Goal: Information Seeking & Learning: Find specific fact

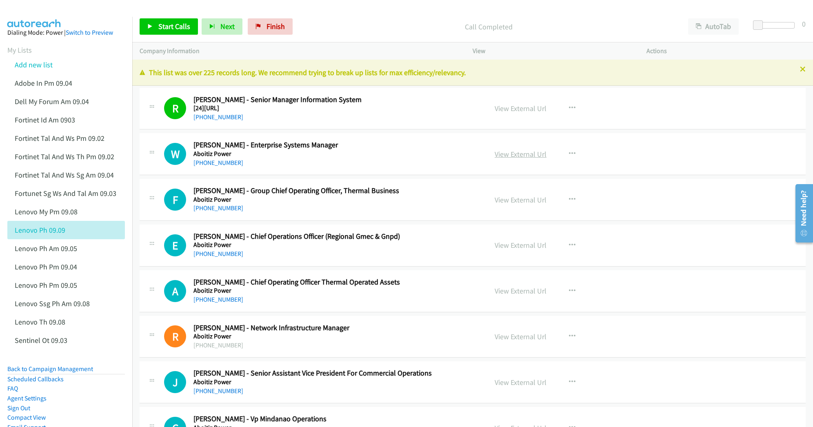
click at [506, 151] on link "View External Url" at bounding box center [521, 153] width 52 height 9
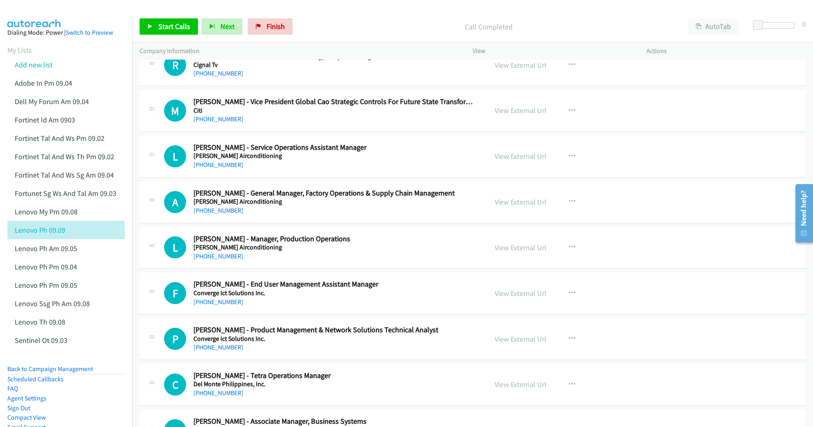
scroll to position [1361, 0]
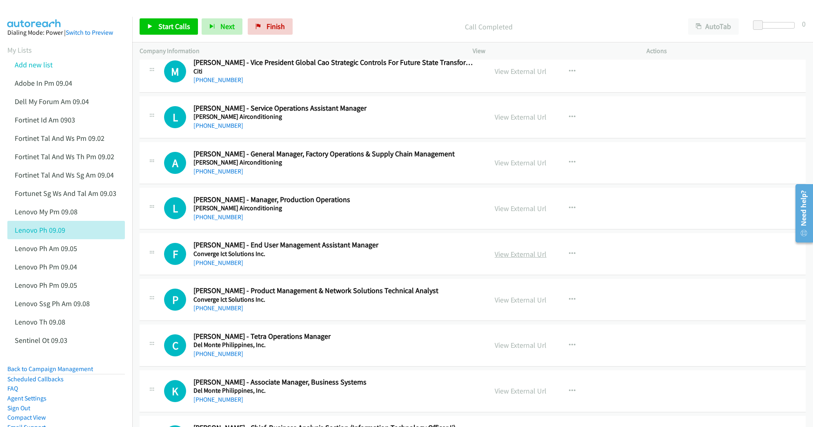
click at [515, 258] on link "View External Url" at bounding box center [521, 254] width 52 height 9
click at [506, 259] on link "View External Url" at bounding box center [521, 254] width 52 height 9
click at [515, 213] on link "View External Url" at bounding box center [521, 208] width 52 height 9
click at [505, 350] on link "View External Url" at bounding box center [521, 345] width 52 height 9
click at [518, 303] on link "View External Url" at bounding box center [521, 299] width 52 height 9
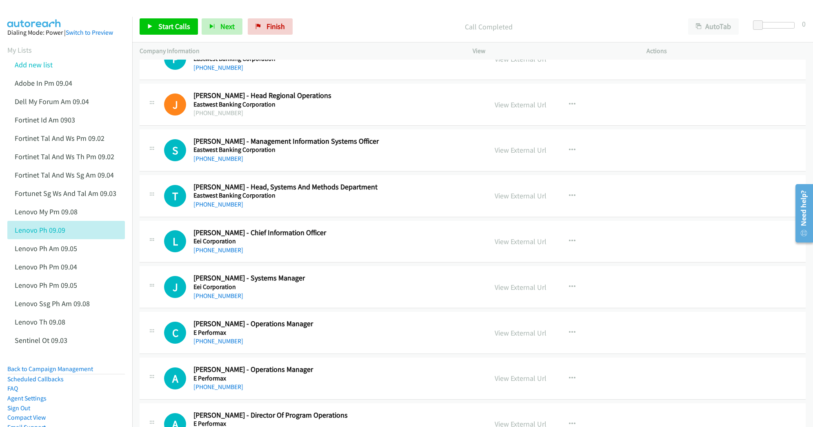
scroll to position [2341, 0]
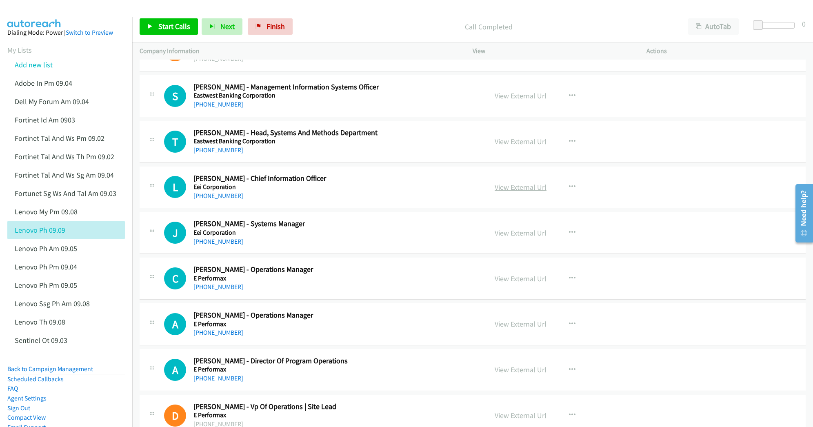
click at [514, 192] on link "View External Url" at bounding box center [521, 187] width 52 height 9
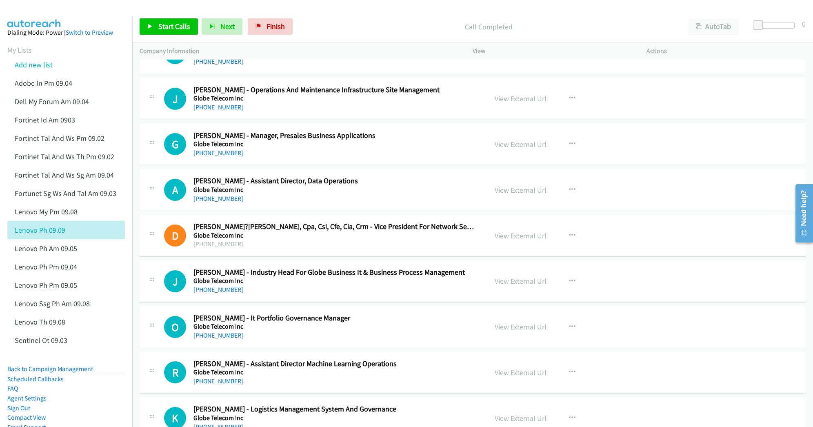
scroll to position [4356, 0]
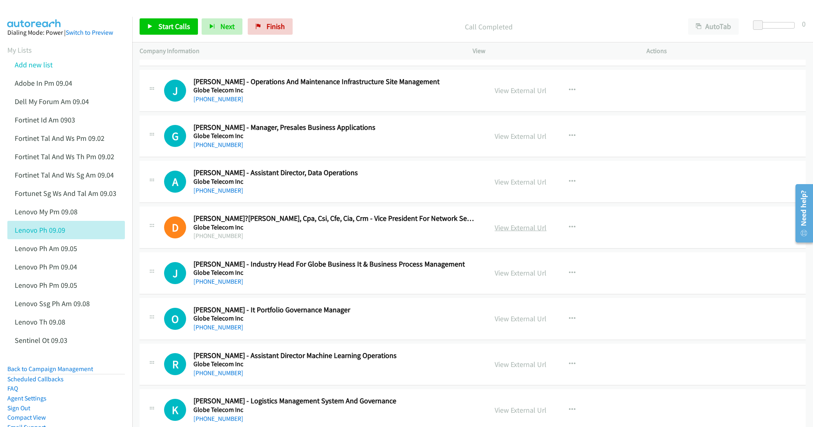
click at [521, 232] on link "View External Url" at bounding box center [521, 227] width 52 height 9
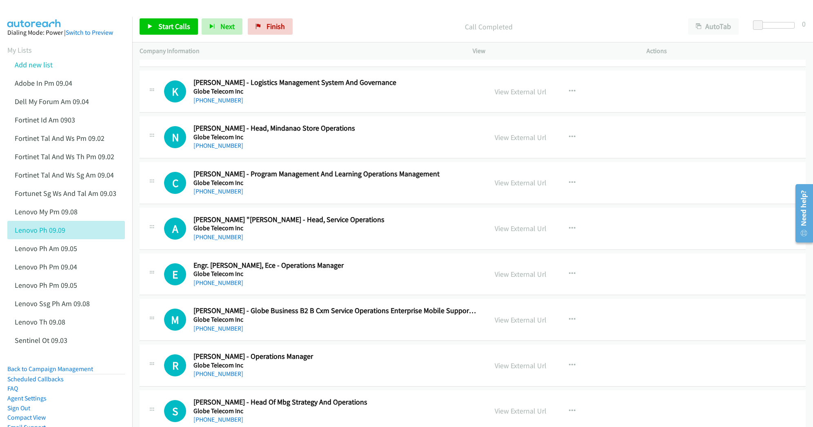
scroll to position [4682, 0]
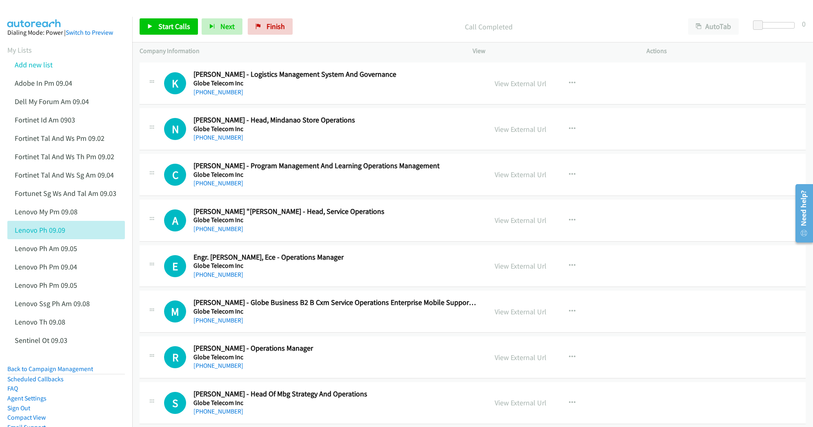
click at [383, 224] on h5 "Globe Telecom Inc" at bounding box center [335, 220] width 283 height 8
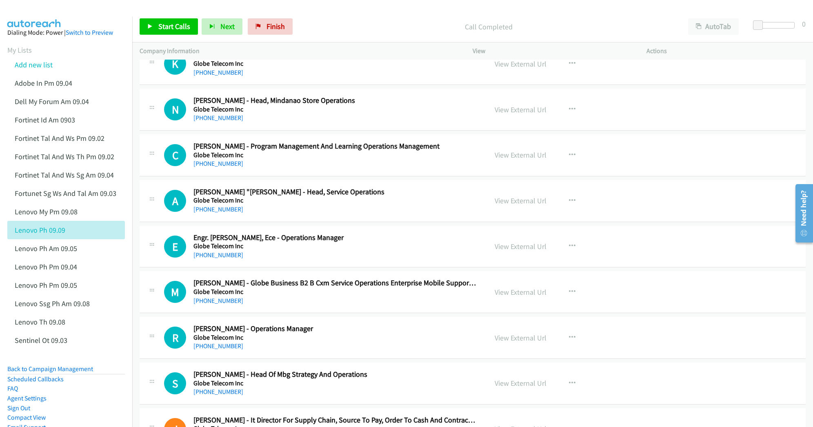
scroll to position [4737, 0]
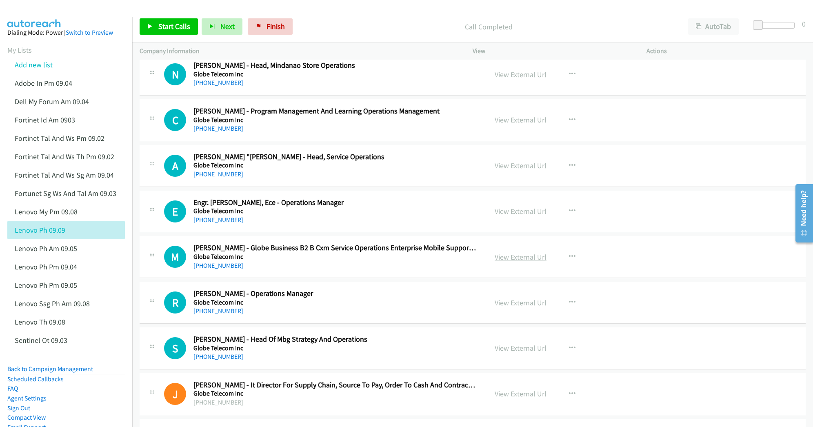
click at [516, 262] on link "View External Url" at bounding box center [521, 256] width 52 height 9
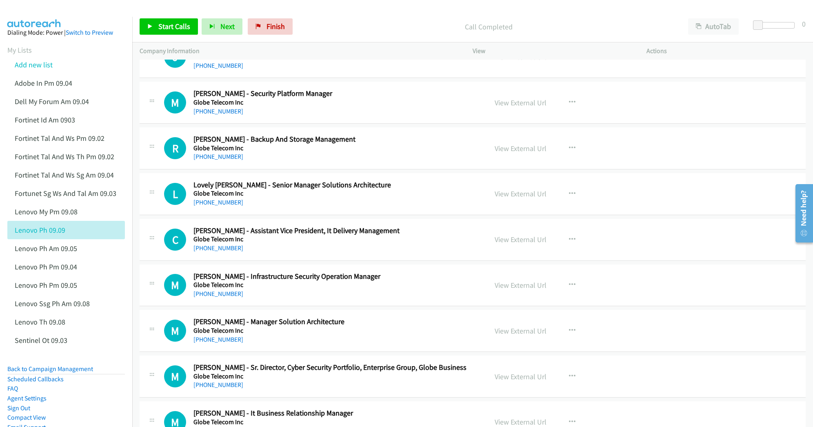
scroll to position [5172, 0]
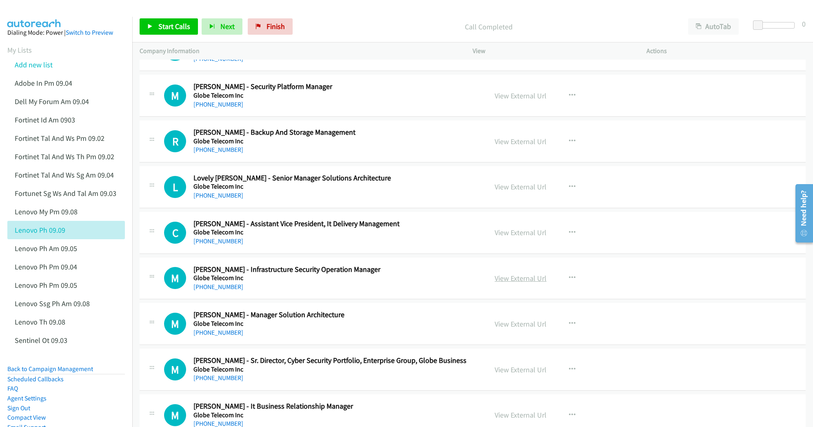
click at [508, 283] on link "View External Url" at bounding box center [521, 278] width 52 height 9
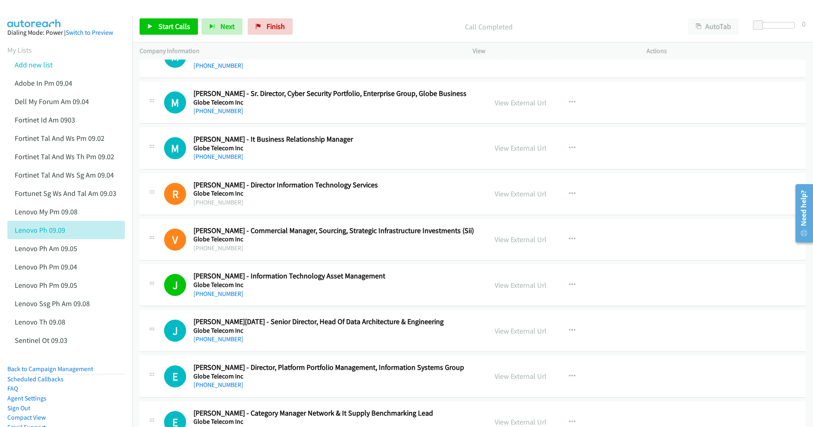
scroll to position [5445, 0]
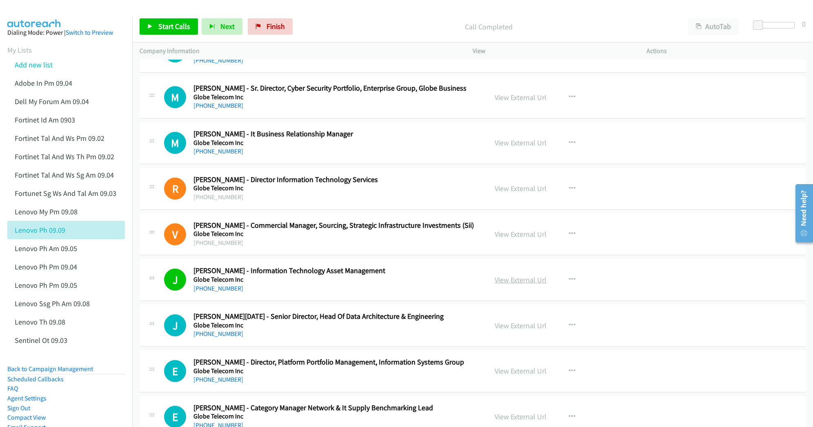
click at [500, 285] on link "View External Url" at bounding box center [521, 279] width 52 height 9
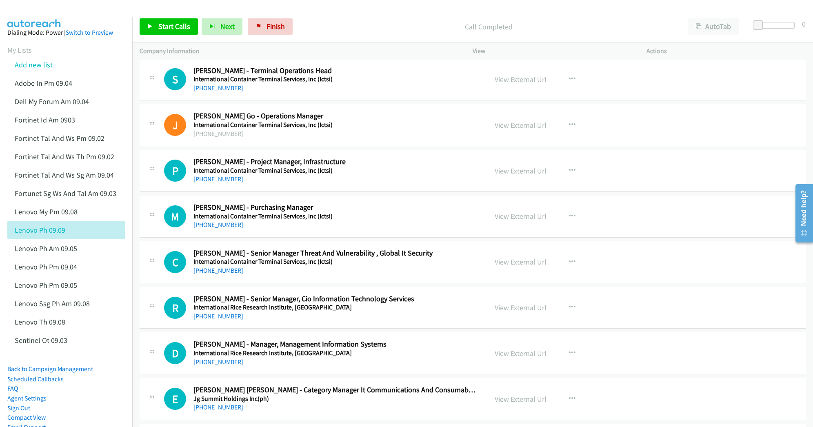
scroll to position [7568, 0]
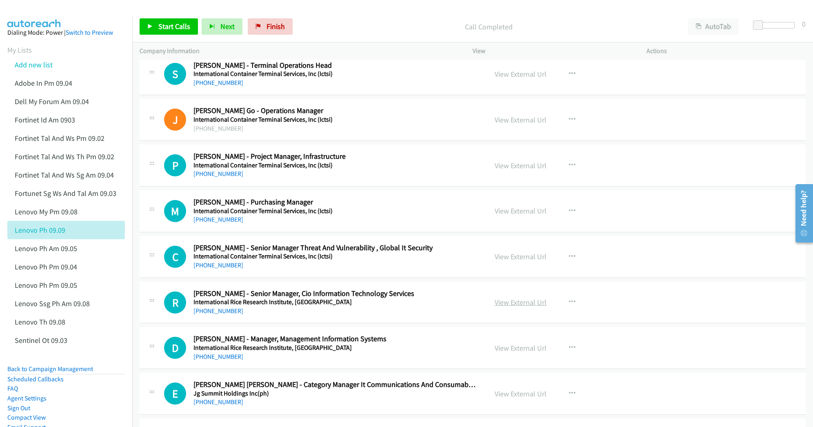
click at [511, 307] on link "View External Url" at bounding box center [521, 302] width 52 height 9
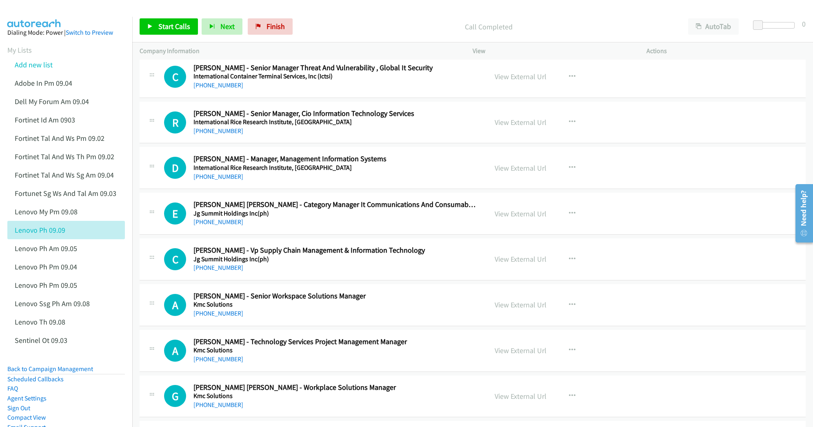
scroll to position [7786, 0]
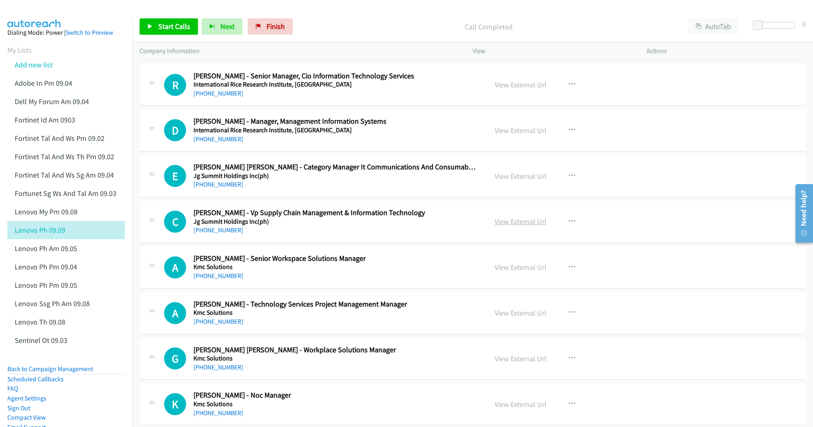
click at [510, 226] on link "View External Url" at bounding box center [521, 221] width 52 height 9
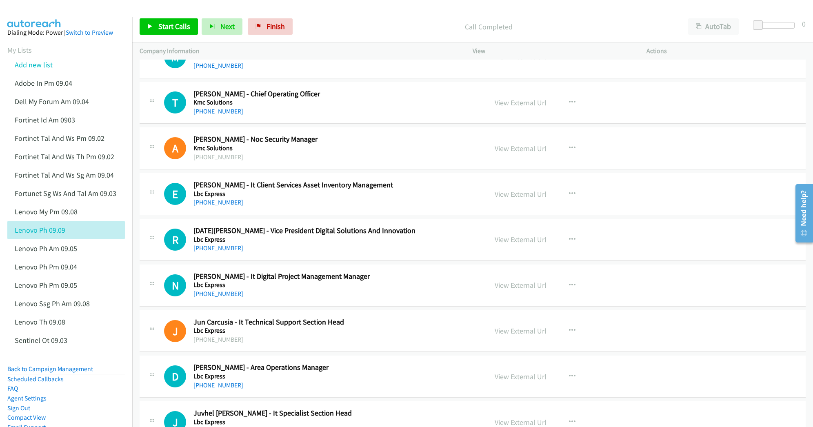
scroll to position [8276, 0]
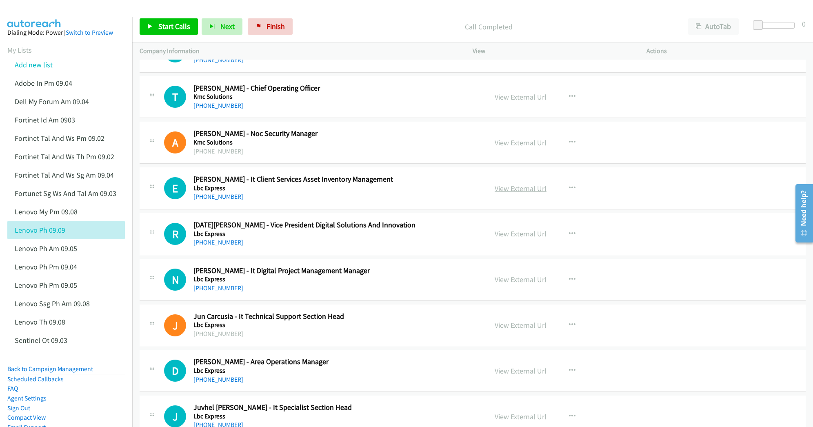
click at [508, 193] on link "View External Url" at bounding box center [521, 188] width 52 height 9
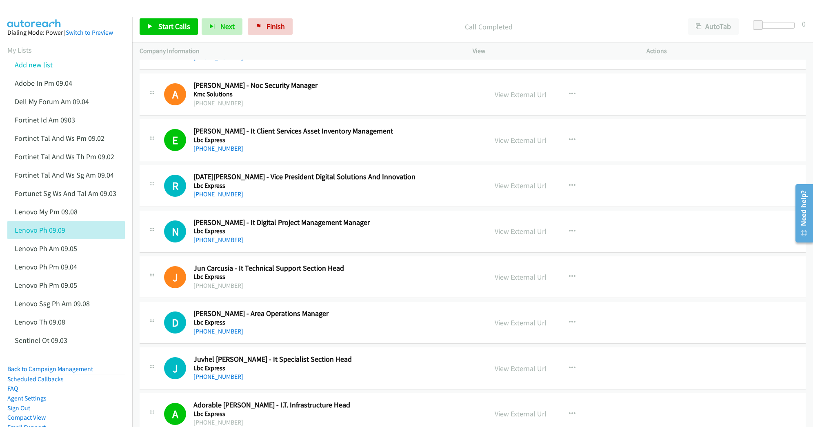
scroll to position [8331, 0]
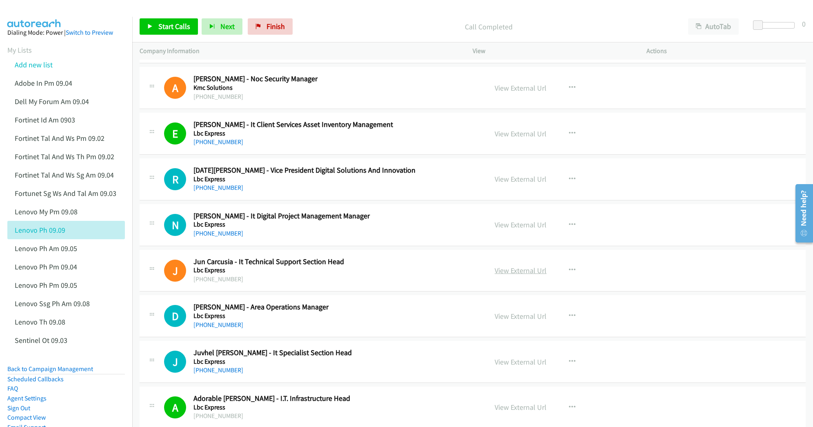
click at [514, 275] on link "View External Url" at bounding box center [521, 270] width 52 height 9
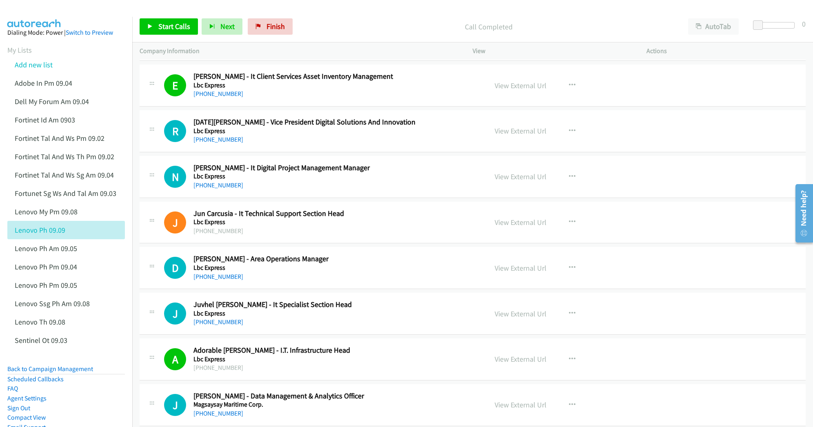
scroll to position [8385, 0]
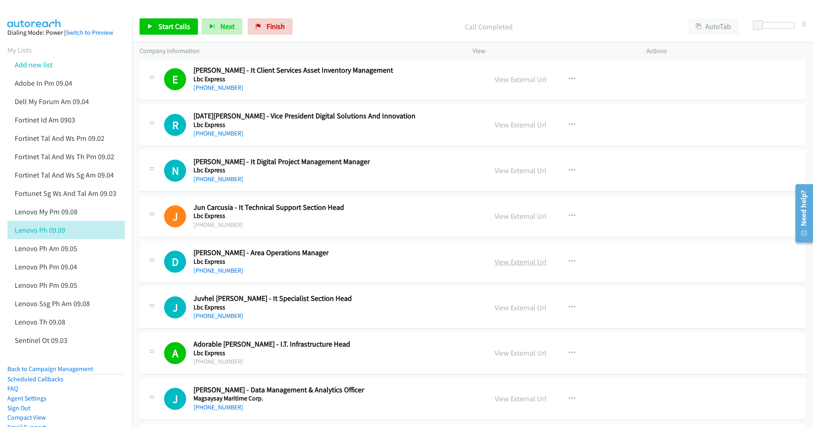
click at [501, 267] on link "View External Url" at bounding box center [521, 261] width 52 height 9
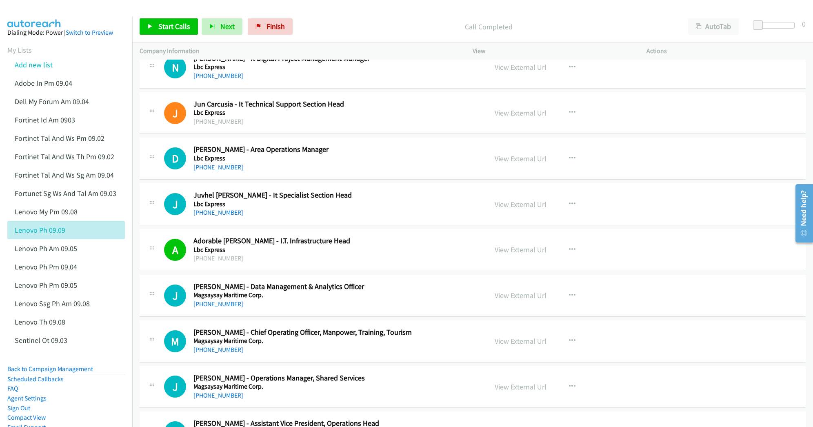
scroll to position [8494, 0]
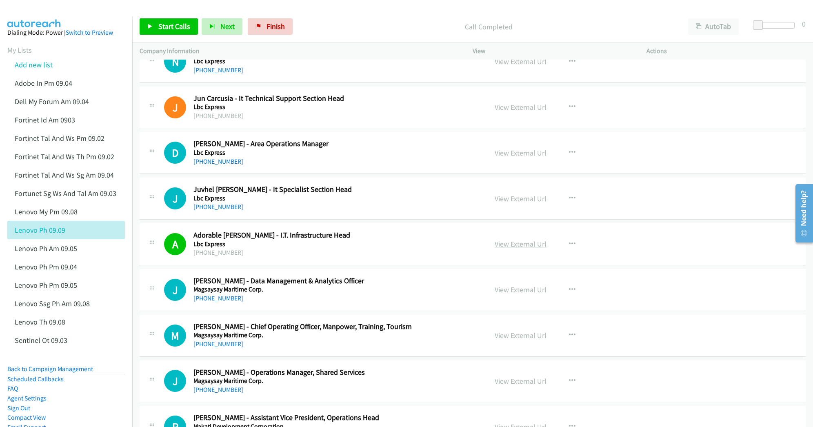
click at [535, 249] on link "View External Url" at bounding box center [521, 243] width 52 height 9
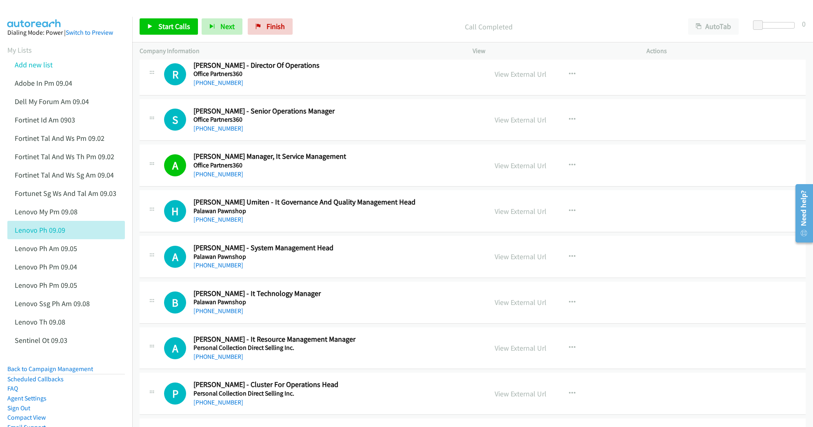
scroll to position [9746, 0]
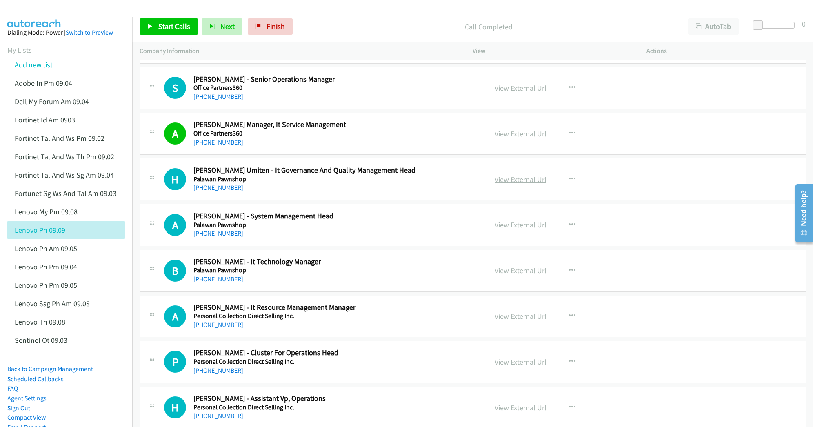
click at [524, 184] on link "View External Url" at bounding box center [521, 179] width 52 height 9
click at [510, 229] on link "View External Url" at bounding box center [521, 224] width 52 height 9
click at [502, 275] on link "View External Url" at bounding box center [521, 270] width 52 height 9
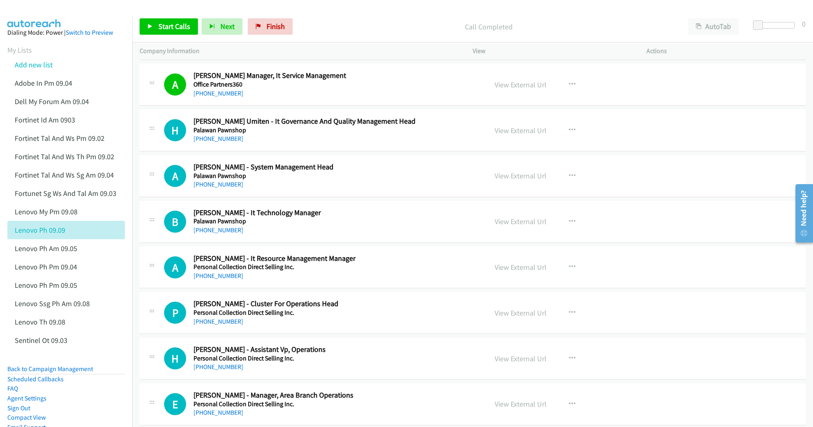
scroll to position [9801, 0]
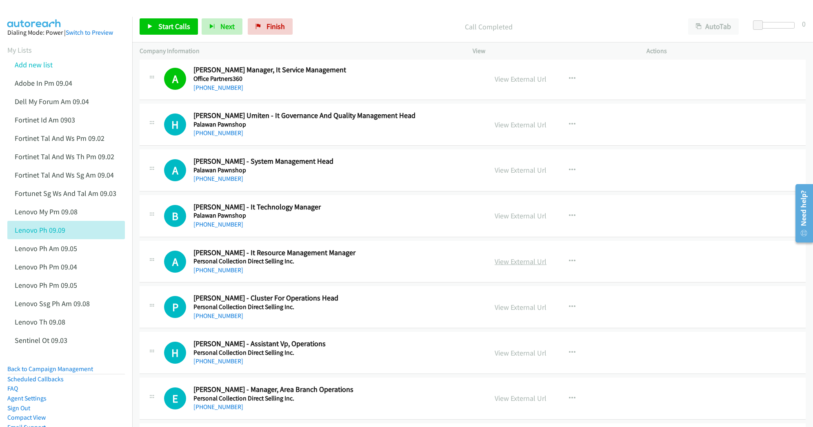
click at [513, 266] on link "View External Url" at bounding box center [521, 261] width 52 height 9
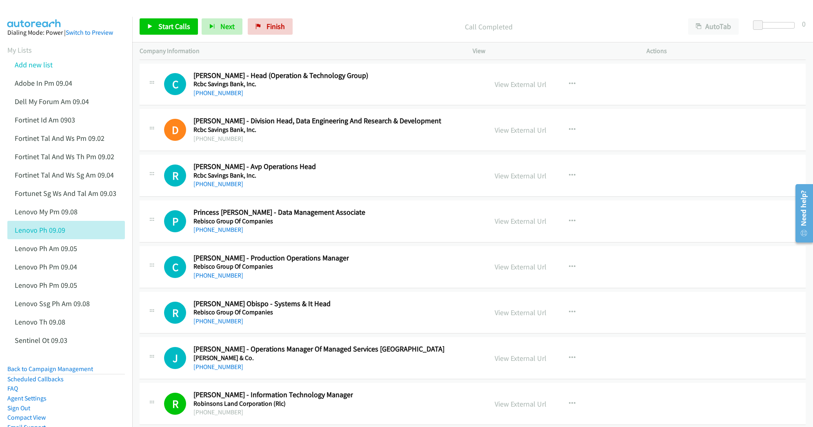
scroll to position [11978, 0]
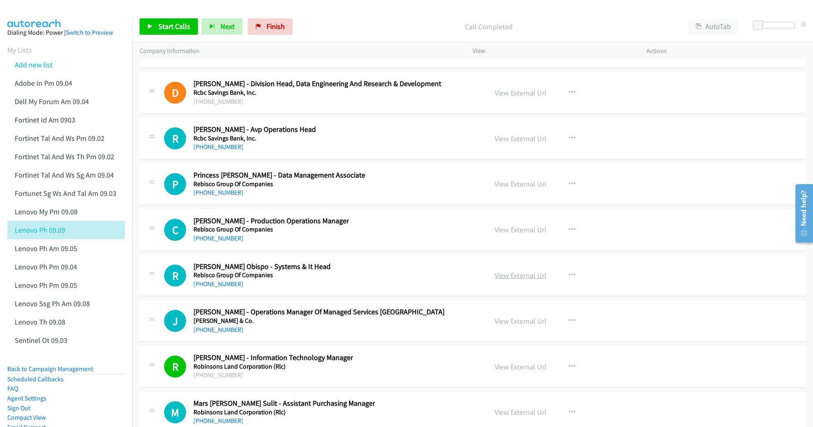
click at [513, 280] on link "View External Url" at bounding box center [521, 275] width 52 height 9
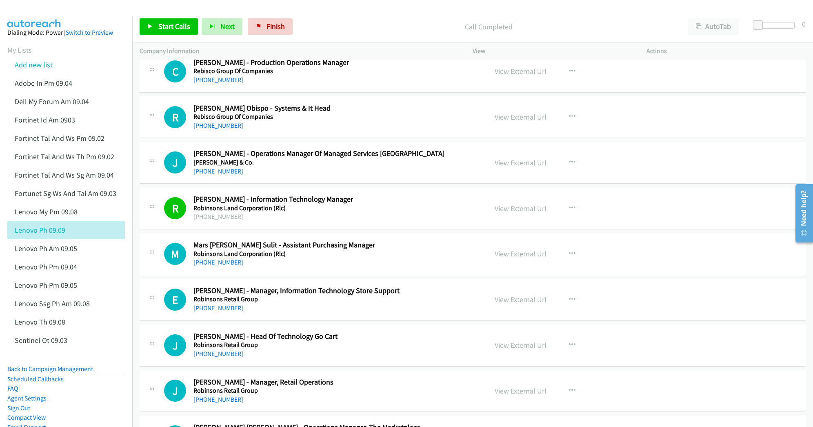
scroll to position [12142, 0]
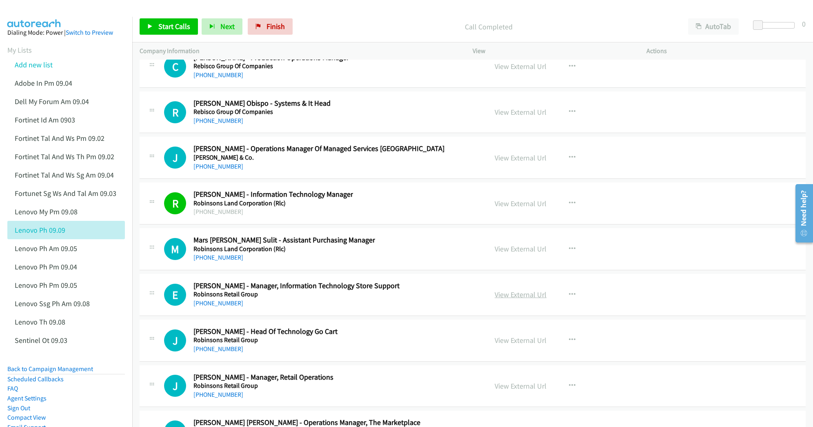
click at [515, 299] on link "View External Url" at bounding box center [521, 294] width 52 height 9
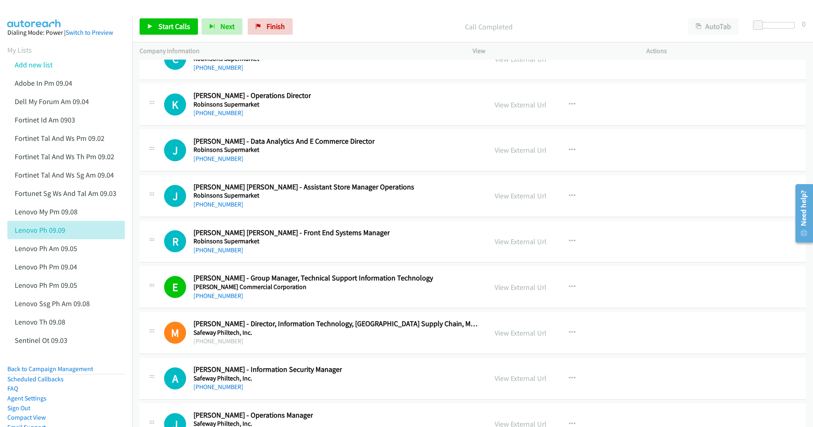
scroll to position [12523, 0]
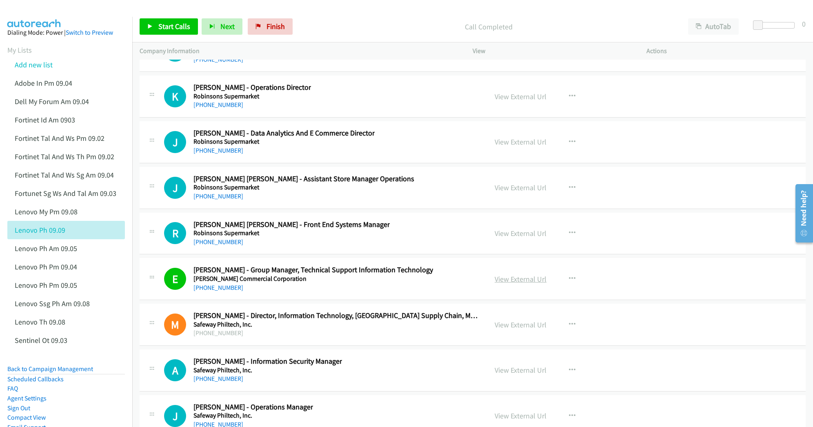
click at [512, 284] on link "View External Url" at bounding box center [521, 278] width 52 height 9
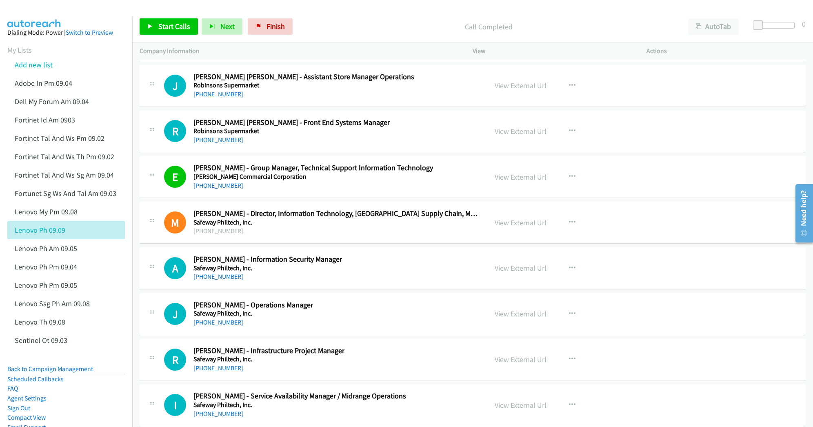
scroll to position [12632, 0]
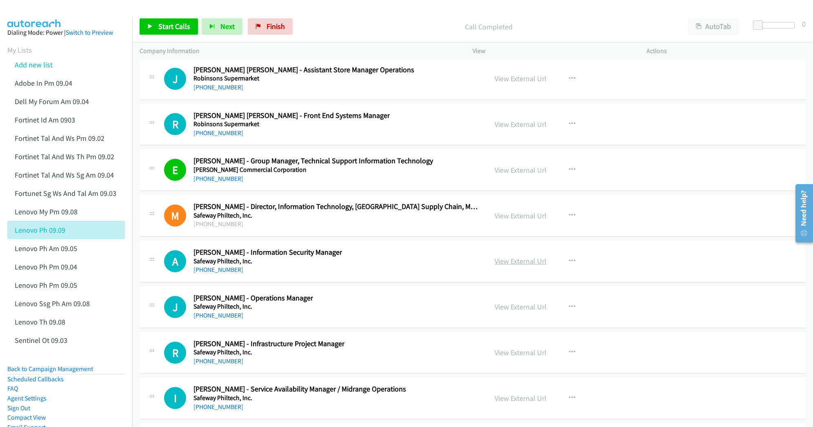
click at [518, 266] on link "View External Url" at bounding box center [521, 260] width 52 height 9
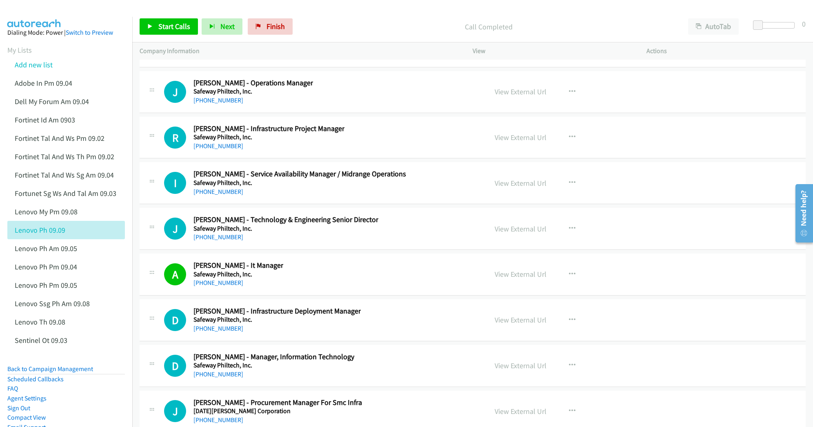
scroll to position [12849, 0]
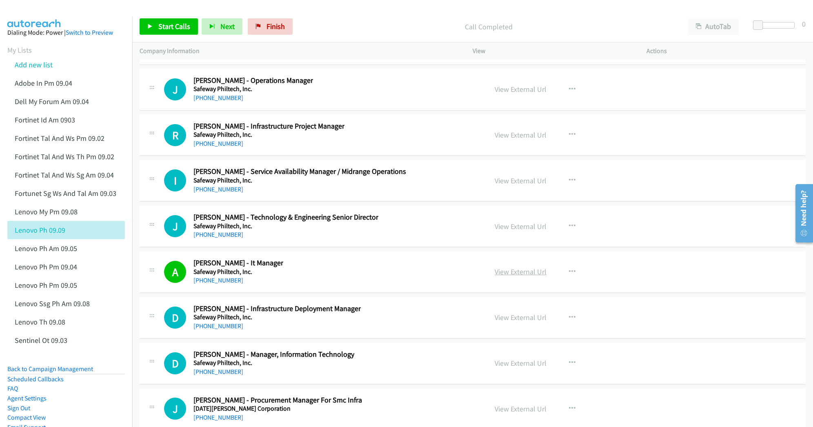
click at [513, 276] on link "View External Url" at bounding box center [521, 271] width 52 height 9
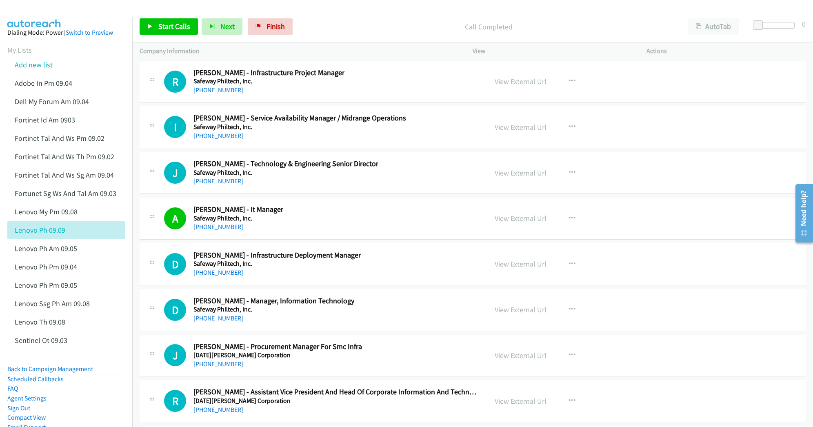
scroll to position [12904, 0]
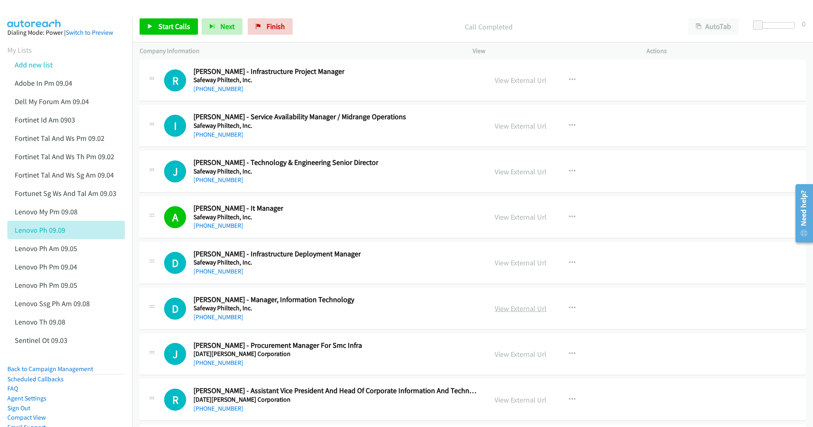
click at [510, 313] on link "View External Url" at bounding box center [521, 308] width 52 height 9
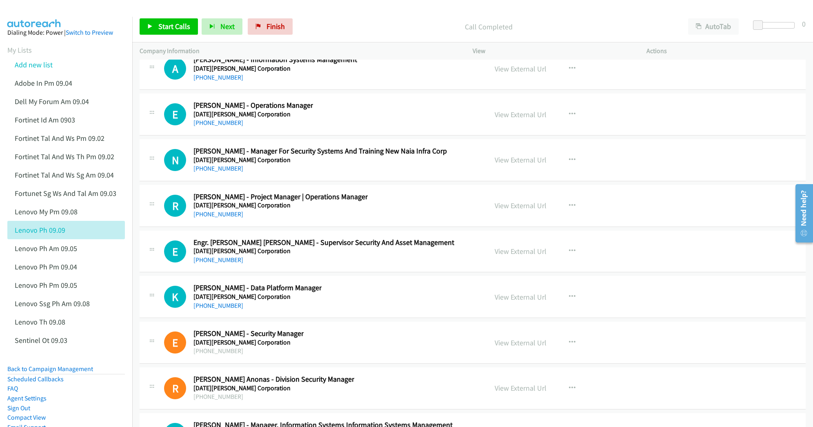
scroll to position [13503, 0]
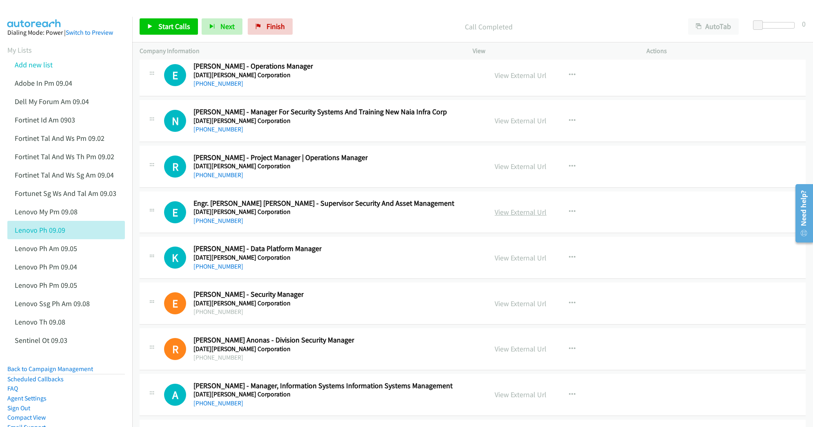
click at [510, 217] on link "View External Url" at bounding box center [521, 211] width 52 height 9
